Goal: Transaction & Acquisition: Purchase product/service

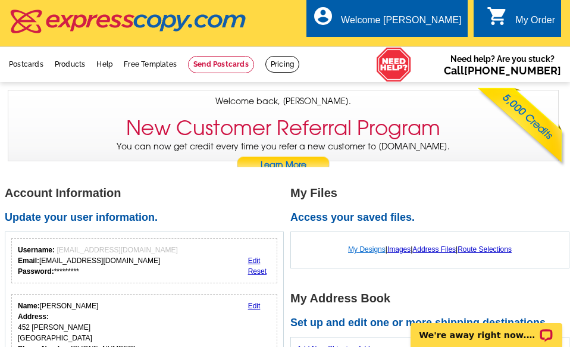
click at [361, 248] on link "My Designs" at bounding box center [366, 249] width 37 height 8
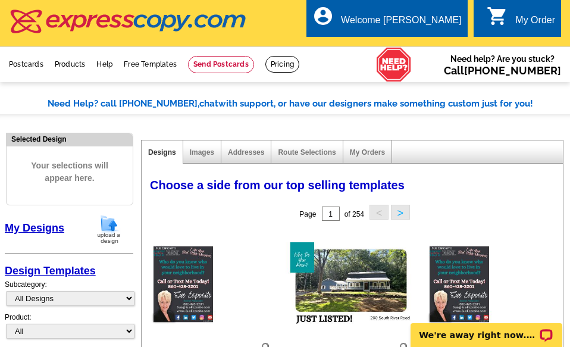
click at [109, 225] on img at bounding box center [108, 229] width 31 height 30
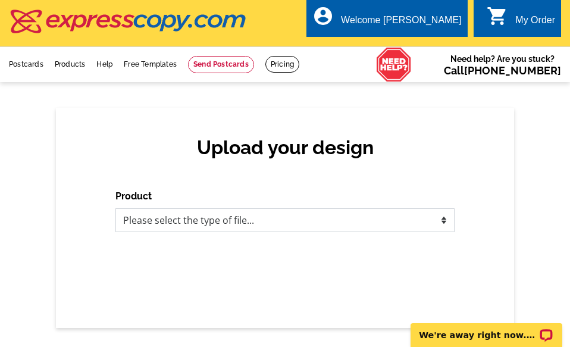
click at [448, 221] on select "Please select the type of file... Postcards Business Cards Letters and flyers G…" at bounding box center [284, 220] width 339 height 24
select select "1"
click at [115, 209] on select "Please select the type of file... Postcards Business Cards Letters and flyers G…" at bounding box center [284, 220] width 339 height 24
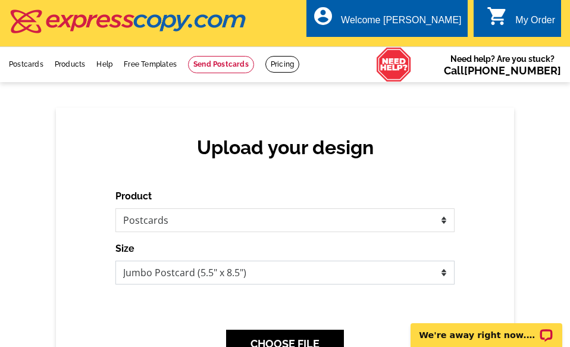
click at [359, 274] on select "Jumbo Postcard (5.5" x 8.5") Regular Postcard (4.25" x 5.6") Panoramic Postcard…" at bounding box center [284, 272] width 339 height 24
click at [115, 261] on select "Jumbo Postcard (5.5" x 8.5") Regular Postcard (4.25" x 5.6") Panoramic Postcard…" at bounding box center [284, 272] width 339 height 24
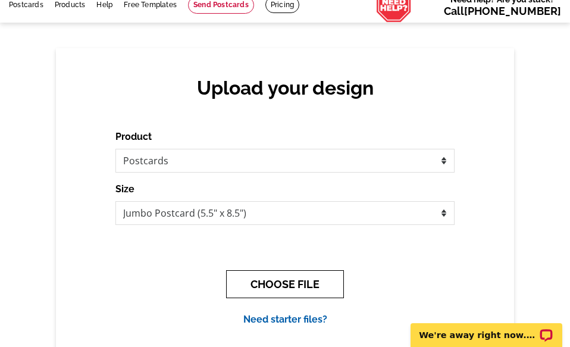
click at [287, 282] on button "CHOOSE FILE" at bounding box center [285, 284] width 118 height 28
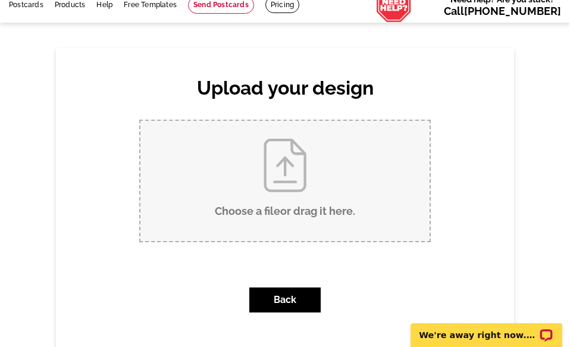
click at [304, 212] on input "Choose a file or drag it here ." at bounding box center [284, 181] width 289 height 120
type input "C:\fakepath\JS Jumbo 200 South River Rd.pdf"
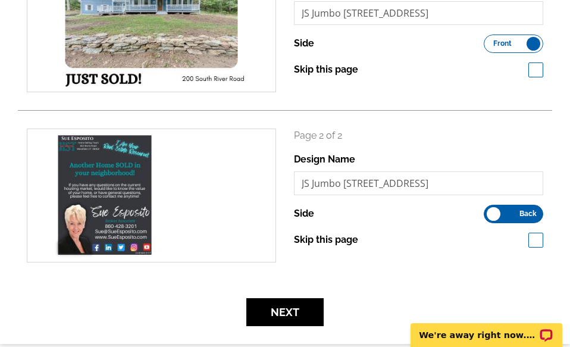
scroll to position [297, 0]
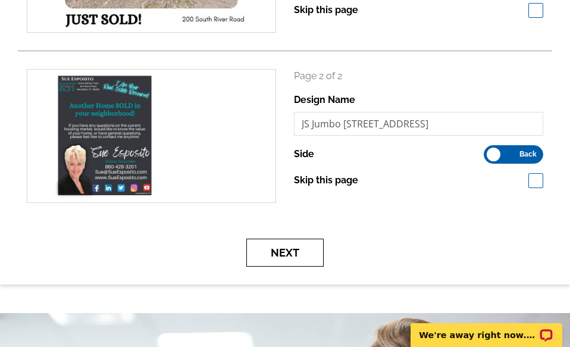
click at [301, 255] on button "Next" at bounding box center [284, 252] width 77 height 28
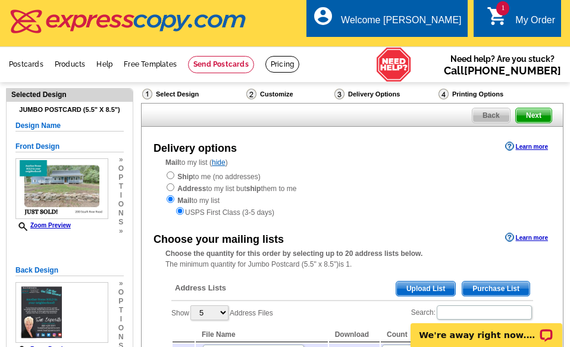
scroll to position [119, 0]
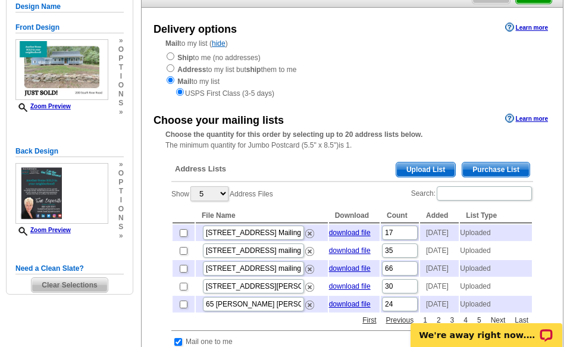
click at [431, 164] on span "Upload List" at bounding box center [425, 169] width 59 height 14
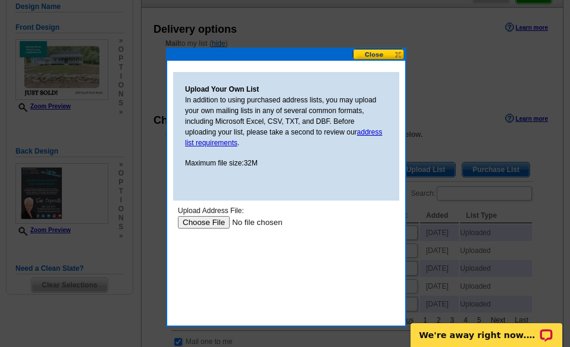
scroll to position [0, 0]
click at [213, 221] on input "file" at bounding box center [253, 222] width 150 height 12
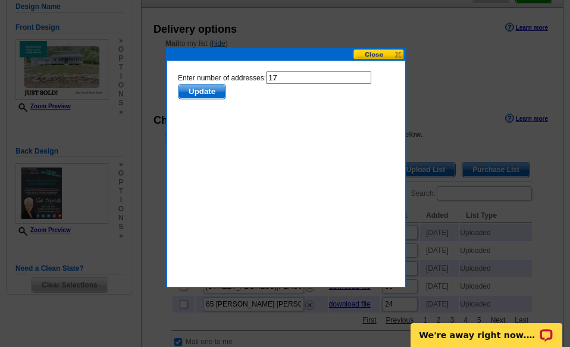
click at [200, 88] on span "Update" at bounding box center [201, 91] width 47 height 14
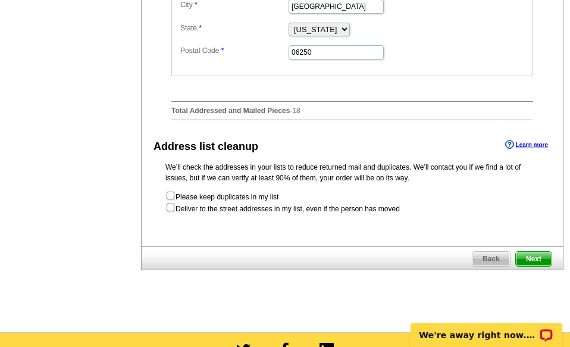
scroll to position [655, 0]
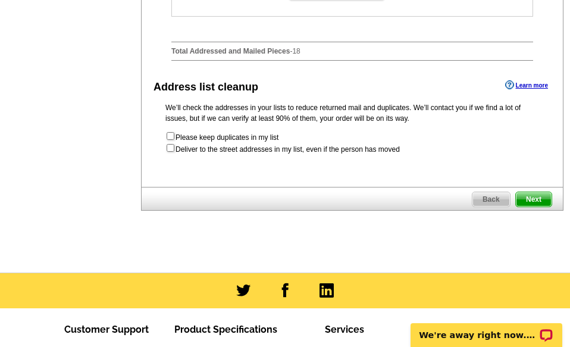
click at [527, 206] on span "Next" at bounding box center [534, 199] width 36 height 14
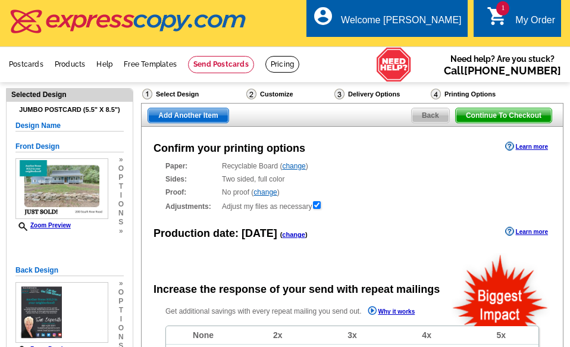
radio input "false"
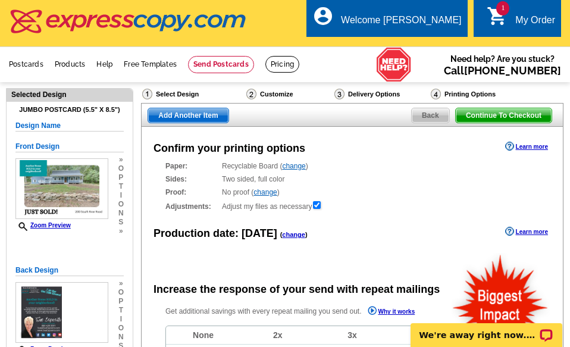
scroll to position [119, 0]
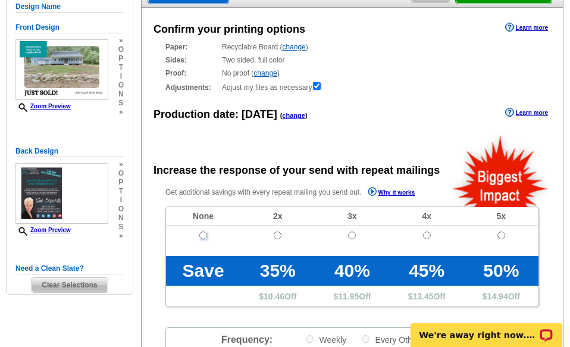
click at [202, 235] on input "radio" at bounding box center [203, 235] width 8 height 8
radio input "true"
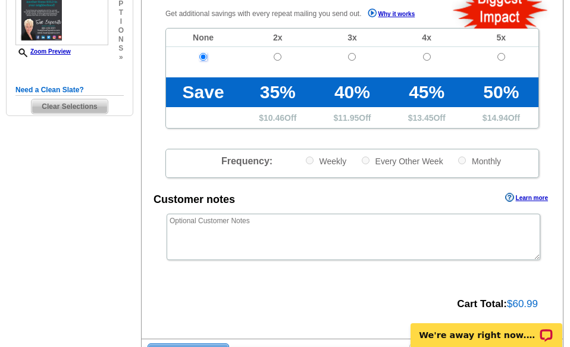
scroll to position [357, 0]
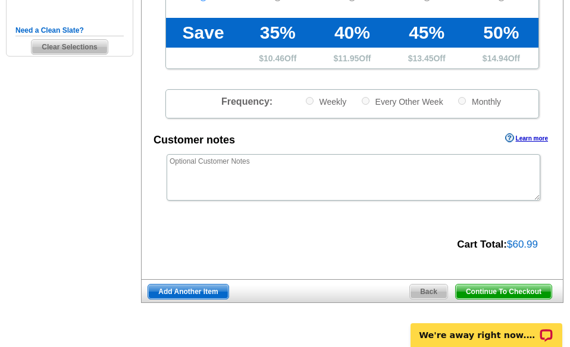
click at [502, 291] on span "Continue To Checkout" at bounding box center [503, 291] width 96 height 14
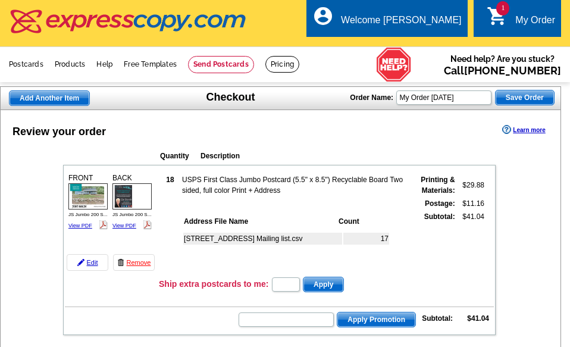
scroll to position [119, 0]
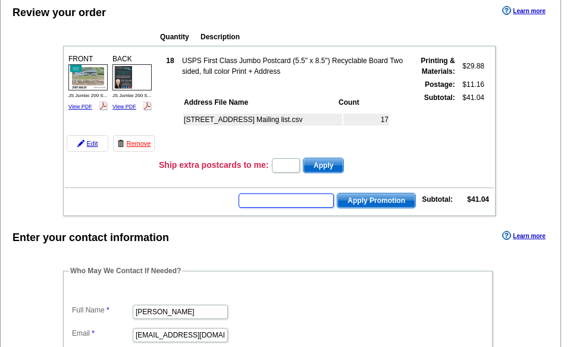
click at [259, 199] on input "text" at bounding box center [285, 200] width 95 height 14
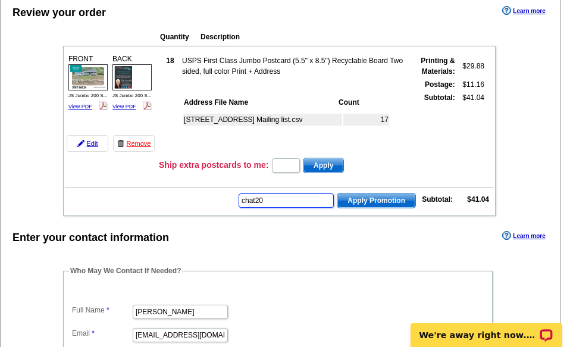
type input "chat20"
click at [376, 199] on span "Apply Promotion" at bounding box center [376, 200] width 78 height 14
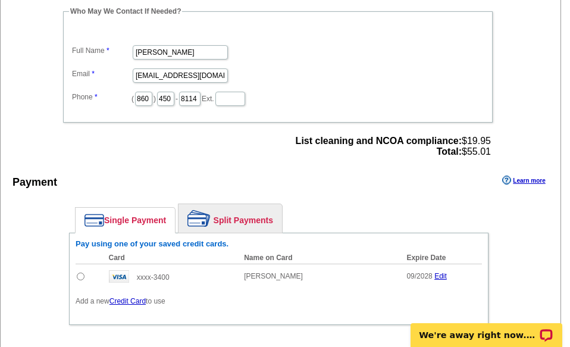
scroll to position [476, 0]
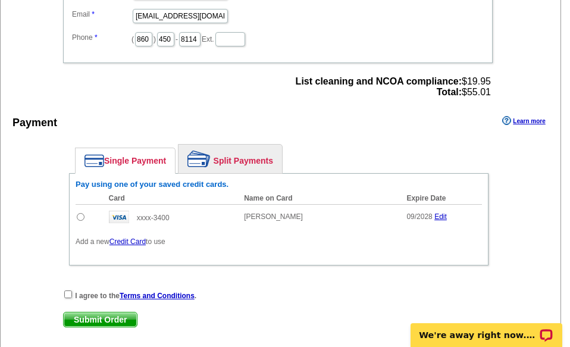
click at [81, 218] on input "radio" at bounding box center [81, 217] width 8 height 8
radio input "true"
click at [68, 294] on input "checkbox" at bounding box center [68, 294] width 8 height 8
checkbox input "true"
click at [106, 320] on span "Submit Order" at bounding box center [100, 319] width 73 height 14
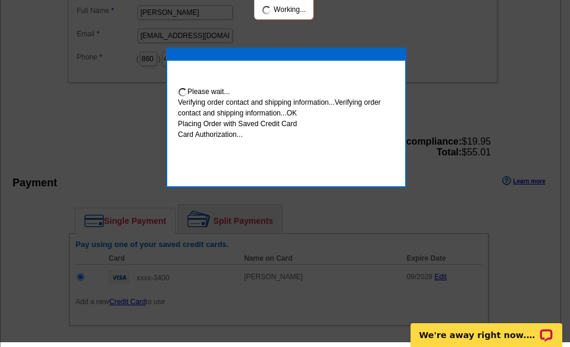
scroll to position [471, 0]
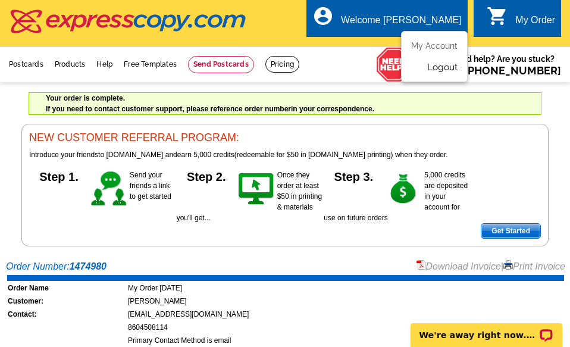
click at [445, 65] on link "Logout" at bounding box center [442, 67] width 30 height 11
